Goal: Task Accomplishment & Management: Manage account settings

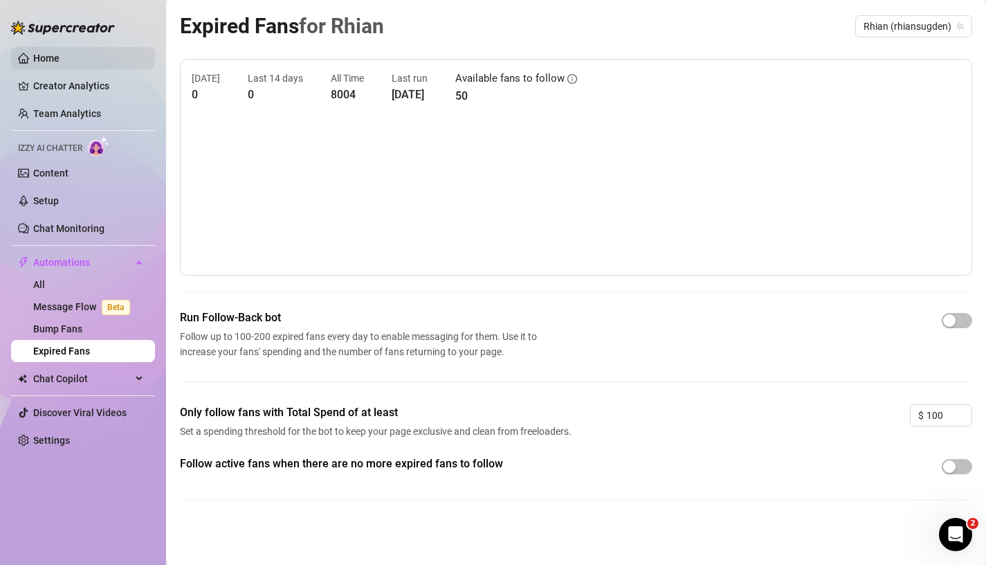
click at [58, 54] on link "Home" at bounding box center [46, 58] width 26 height 11
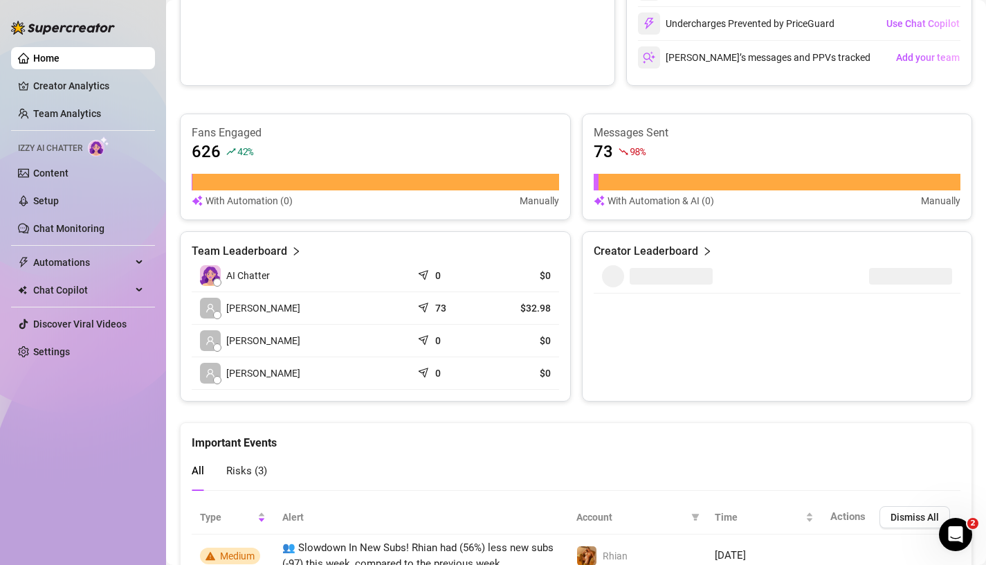
scroll to position [402, 0]
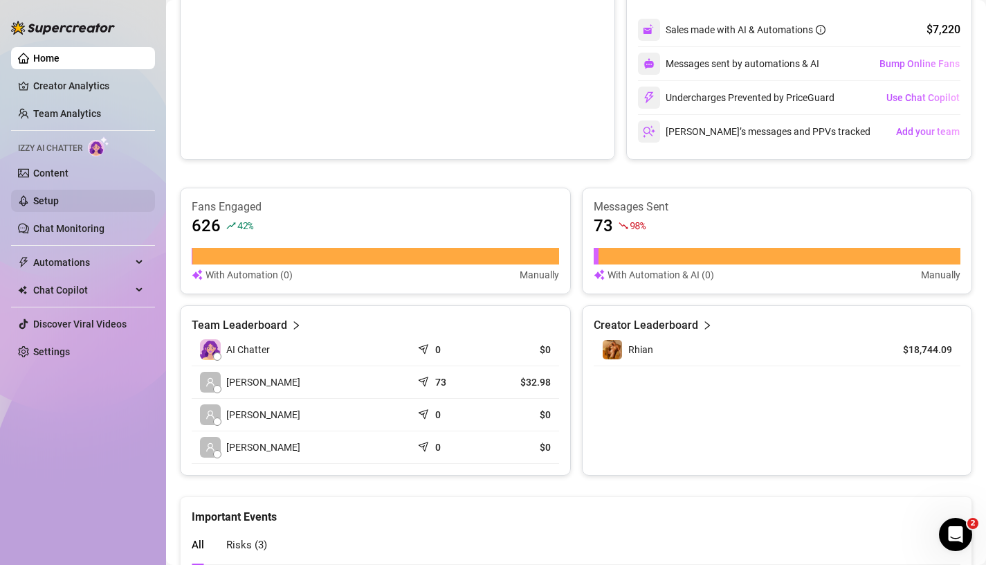
click at [59, 196] on link "Setup" at bounding box center [46, 200] width 26 height 11
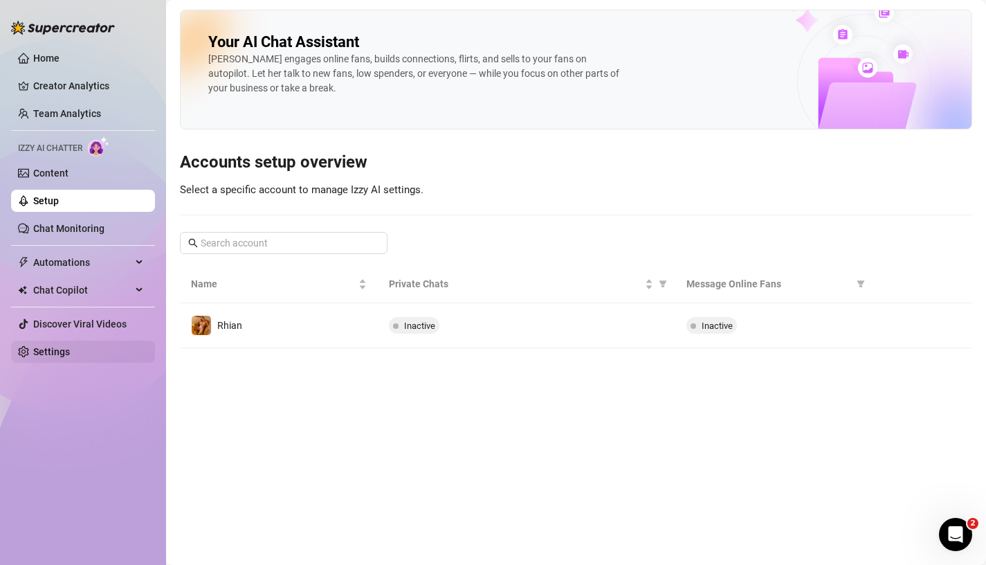
click at [60, 346] on link "Settings" at bounding box center [51, 351] width 37 height 11
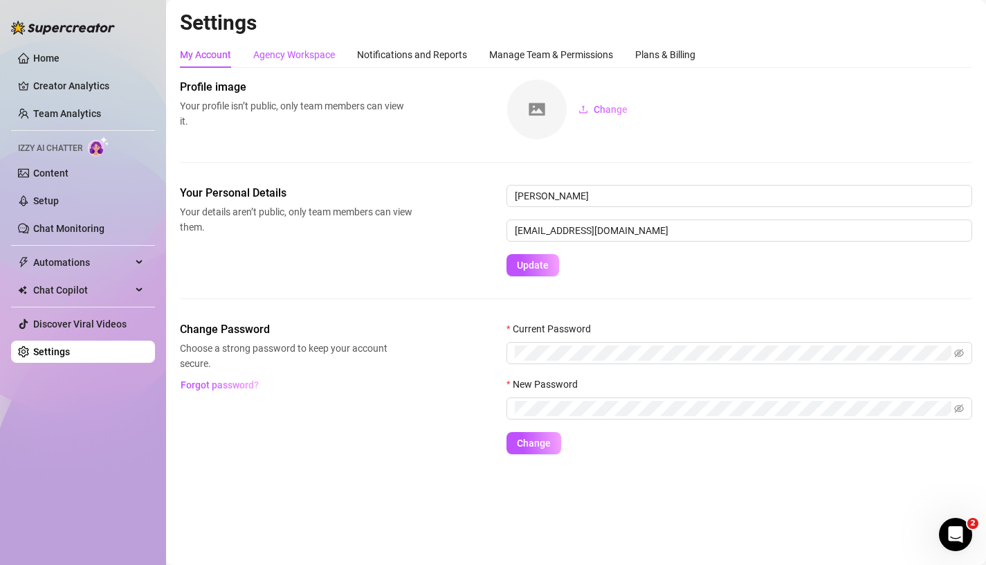
click at [315, 48] on div "Agency Workspace" at bounding box center [294, 54] width 82 height 15
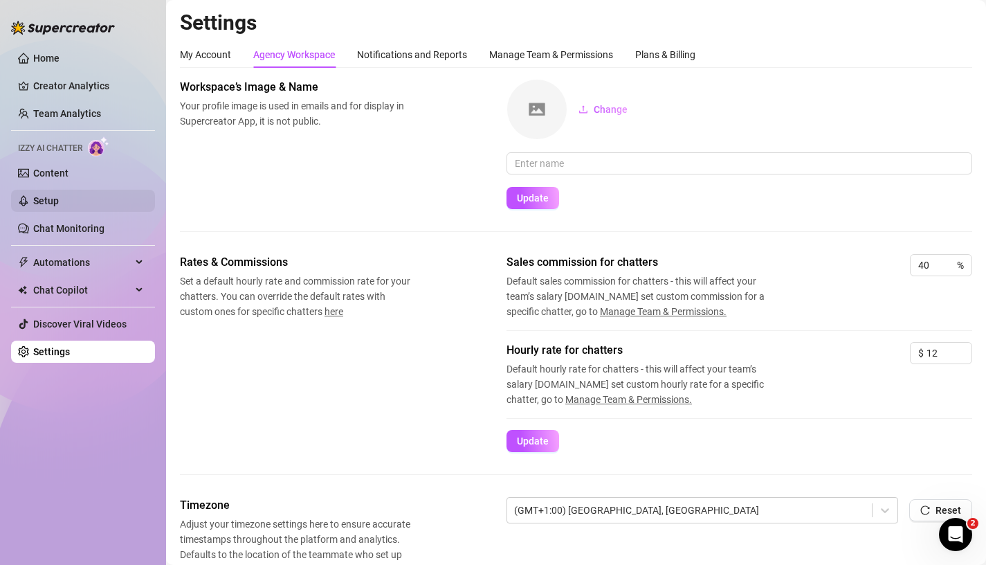
click at [59, 202] on link "Setup" at bounding box center [46, 200] width 26 height 11
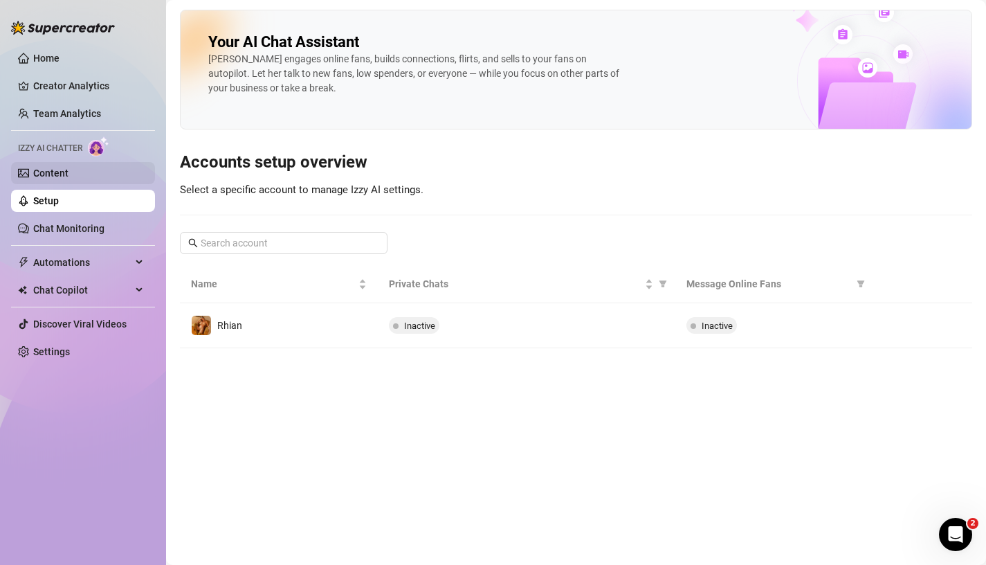
click at [69, 174] on link "Content" at bounding box center [50, 172] width 35 height 11
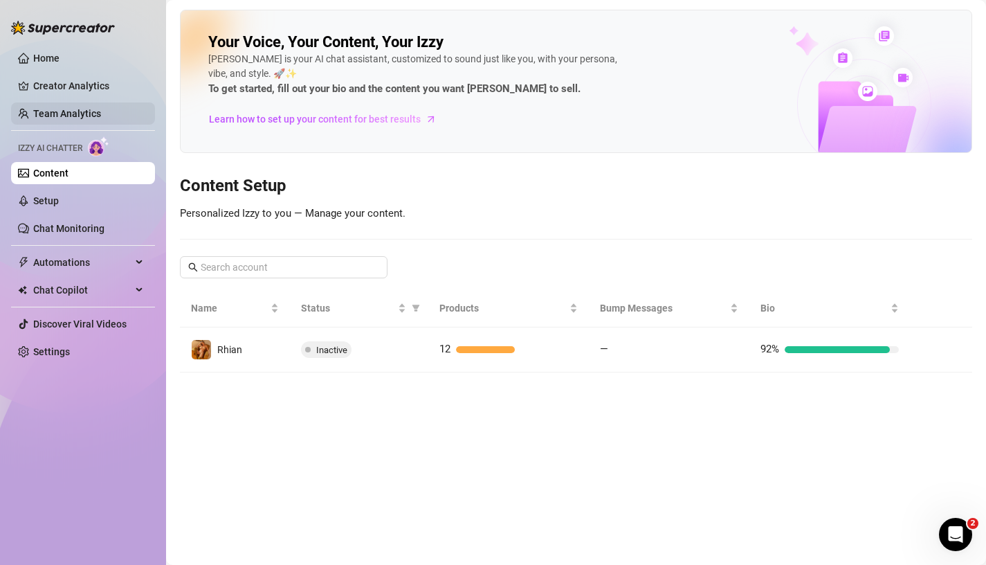
click at [87, 109] on link "Team Analytics" at bounding box center [67, 113] width 68 height 11
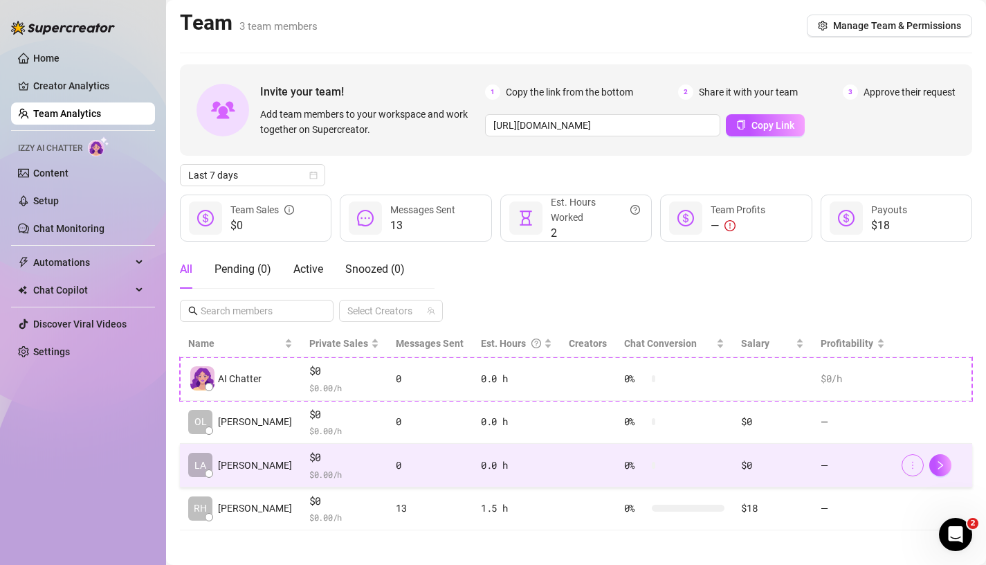
click at [907, 471] on button "button" at bounding box center [913, 465] width 22 height 22
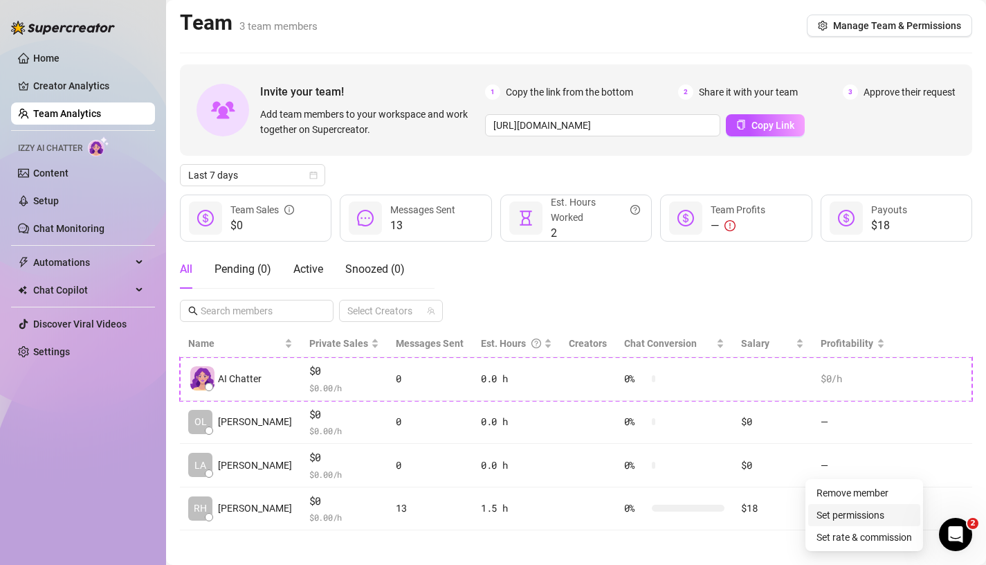
click at [869, 509] on link "Set permissions" at bounding box center [851, 514] width 68 height 11
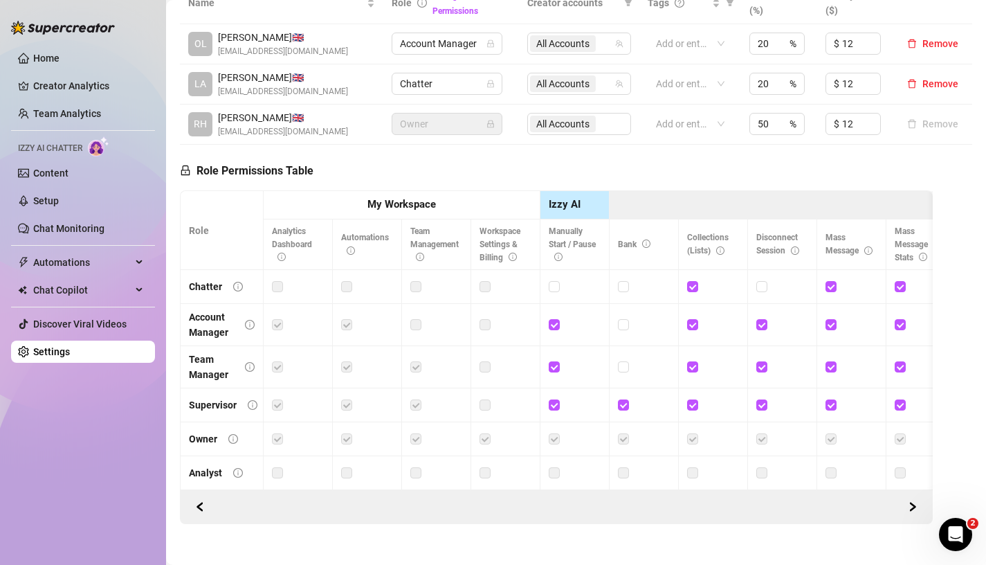
scroll to position [338, 0]
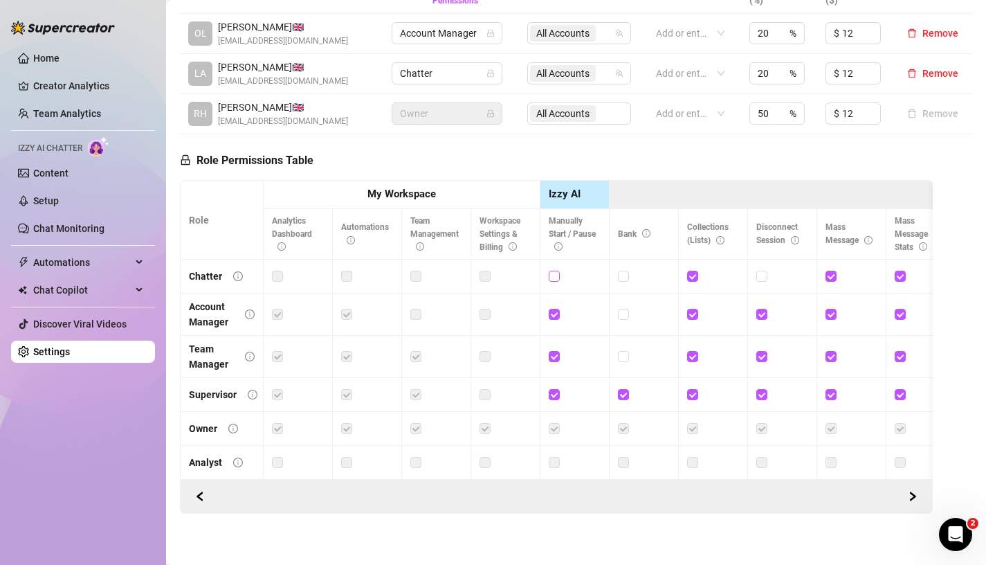
click at [557, 279] on input "checkbox" at bounding box center [554, 276] width 10 height 10
click at [559, 279] on span at bounding box center [554, 276] width 11 height 11
click at [559, 279] on input "checkbox" at bounding box center [554, 276] width 10 height 10
checkbox input "false"
click at [625, 280] on input "checkbox" at bounding box center [623, 276] width 10 height 10
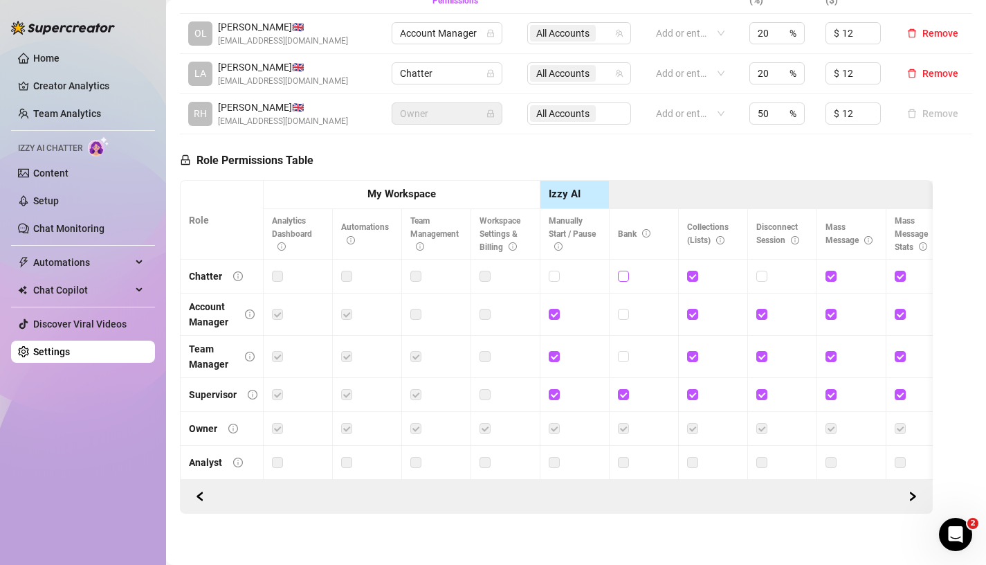
checkbox input "true"
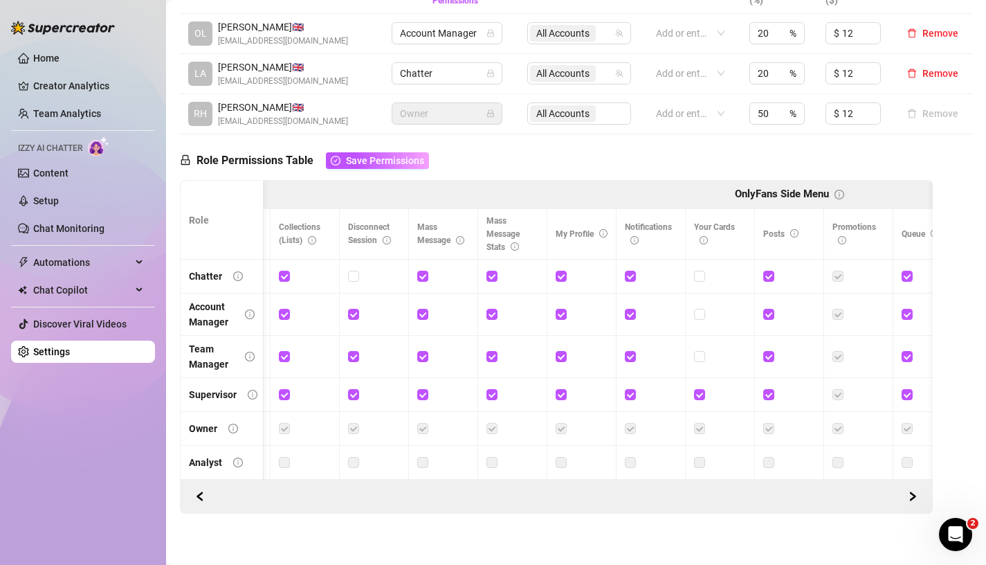
scroll to position [0, 442]
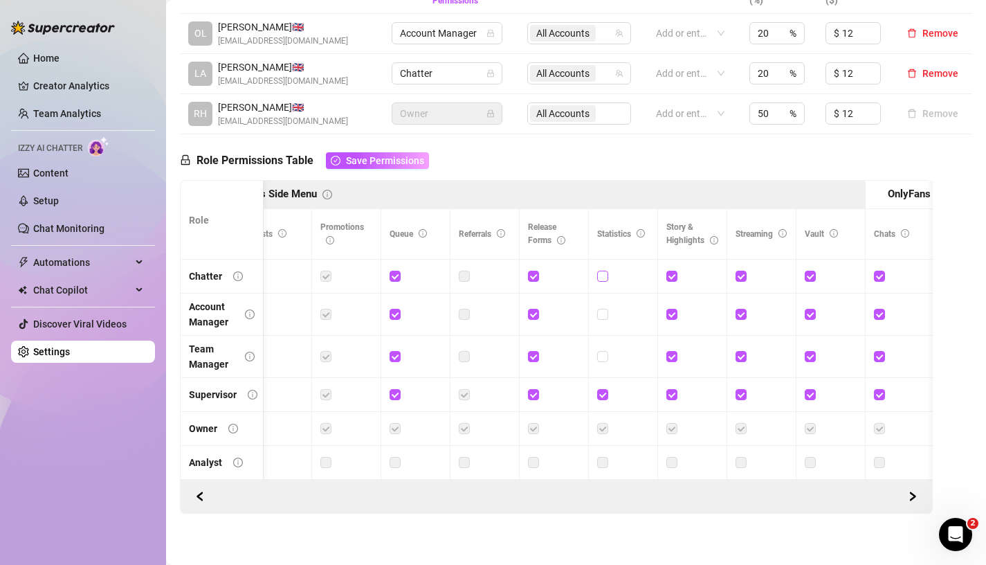
click at [601, 273] on input "checkbox" at bounding box center [602, 276] width 10 height 10
checkbox input "true"
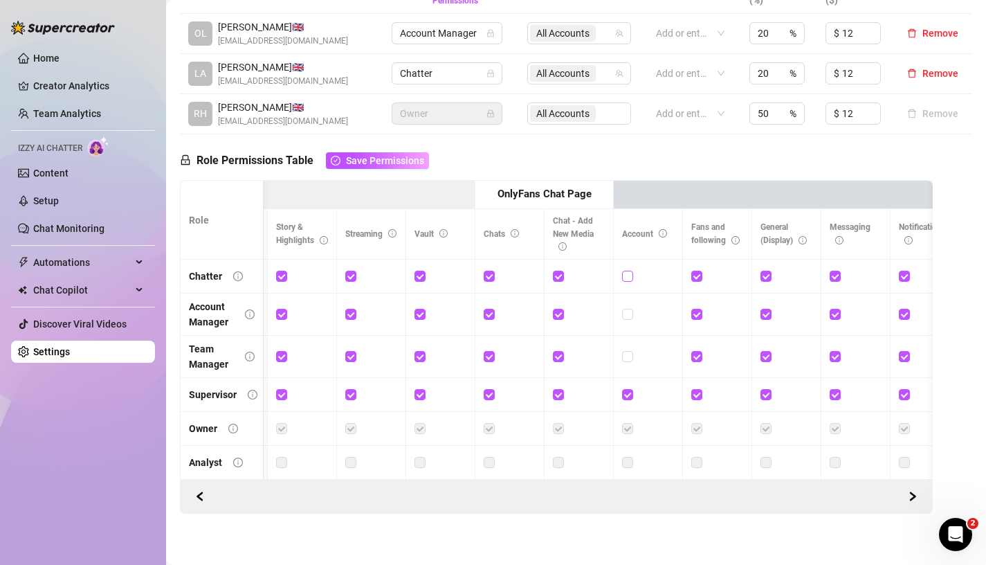
click at [633, 277] on span at bounding box center [627, 276] width 11 height 11
click at [632, 277] on input "checkbox" at bounding box center [627, 276] width 10 height 10
checkbox input "true"
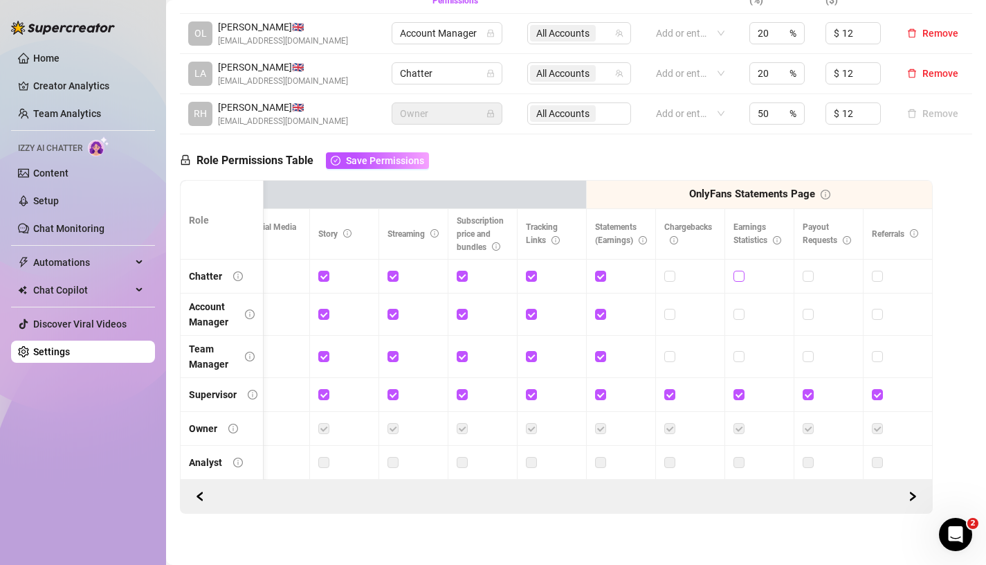
click at [743, 280] on span at bounding box center [739, 276] width 11 height 11
click at [743, 280] on input "checkbox" at bounding box center [739, 276] width 10 height 10
checkbox input "true"
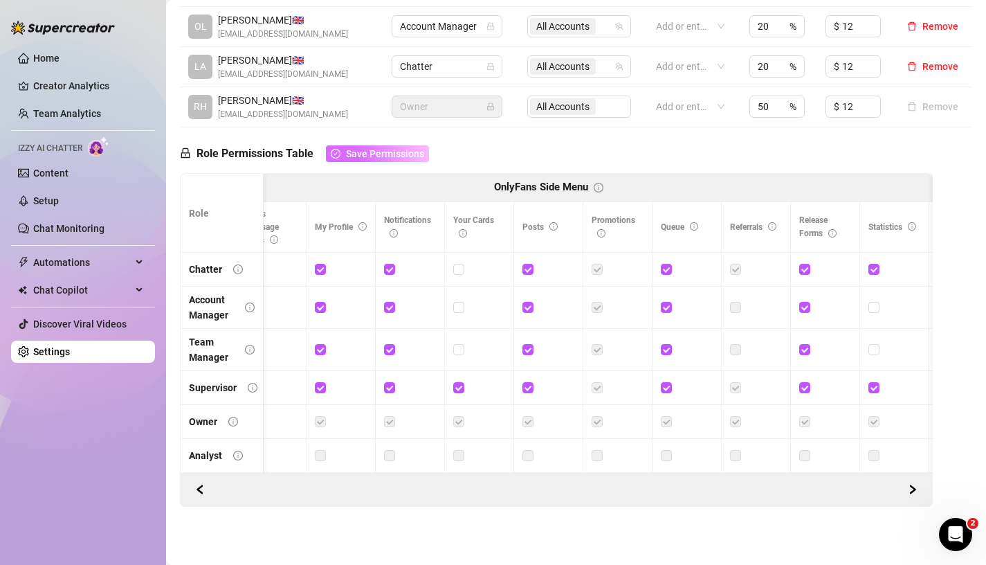
click at [370, 151] on span "Save Permissions" at bounding box center [385, 153] width 78 height 11
